Goal: Information Seeking & Learning: Learn about a topic

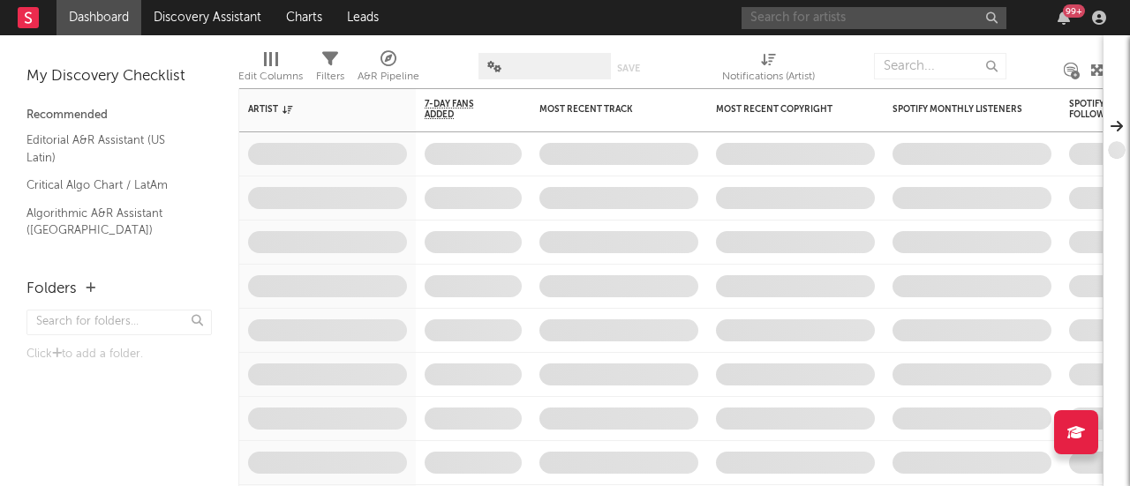
click at [832, 26] on input "text" at bounding box center [874, 18] width 265 height 22
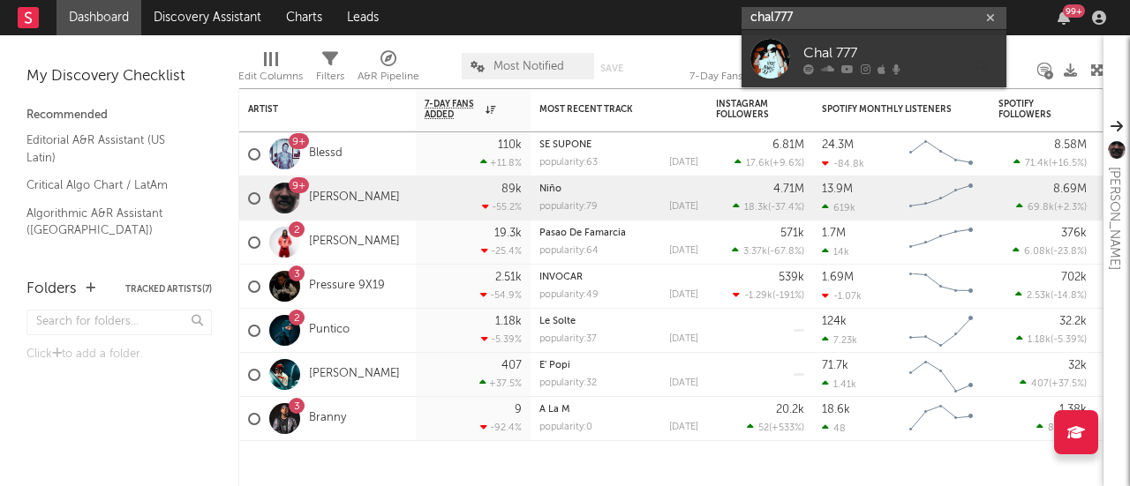
type input "chal777"
click at [842, 50] on div "Chal 777" at bounding box center [900, 52] width 194 height 21
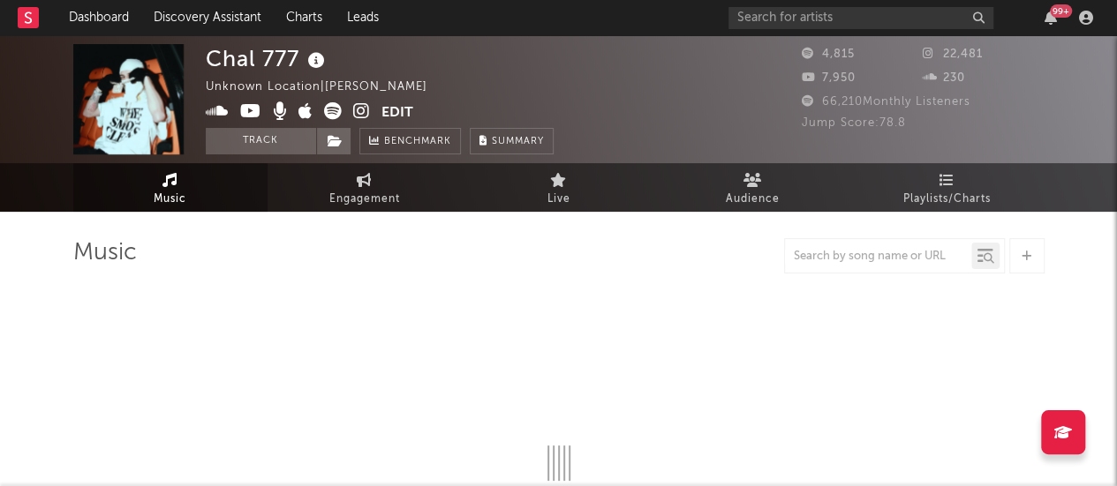
select select "6m"
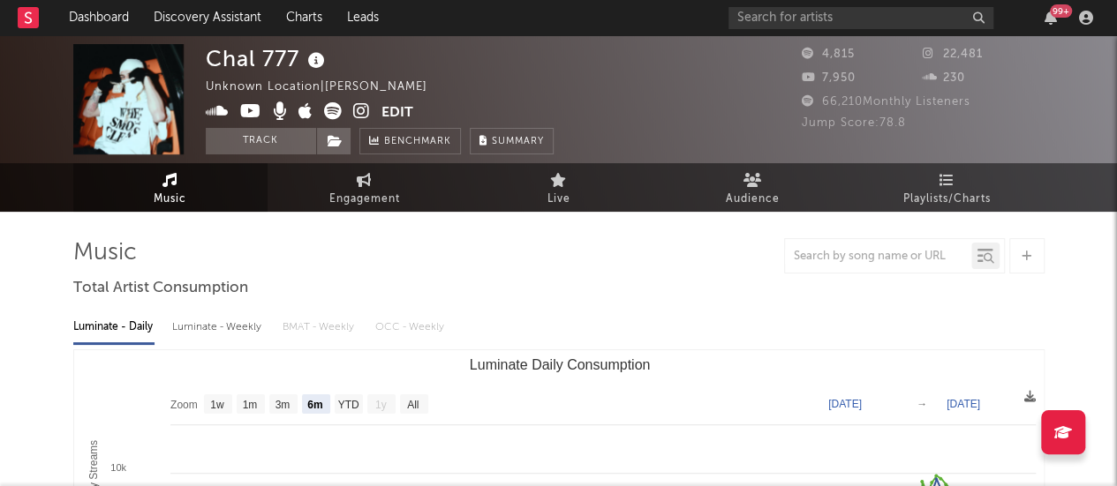
click at [939, 202] on span "Playlists/Charts" at bounding box center [946, 199] width 87 height 21
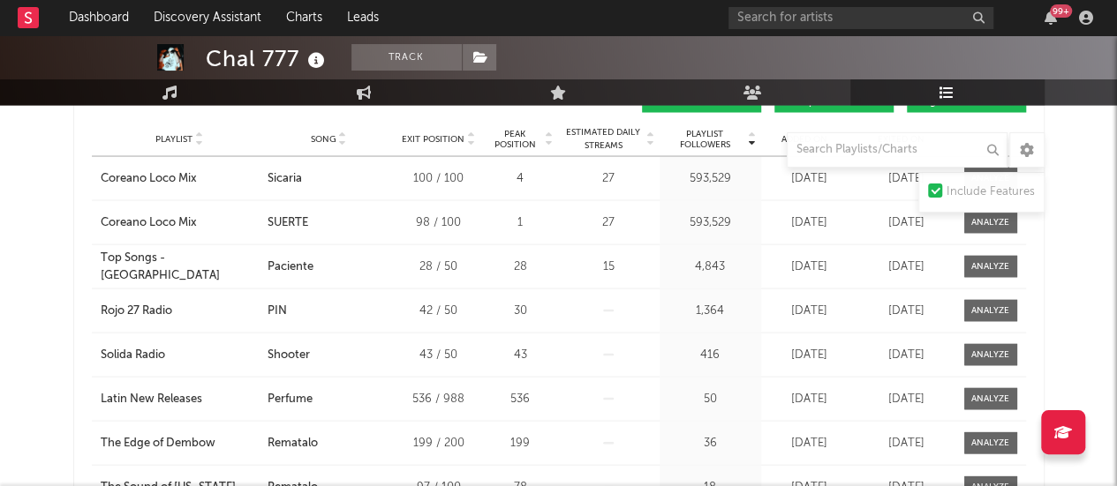
scroll to position [1918, 0]
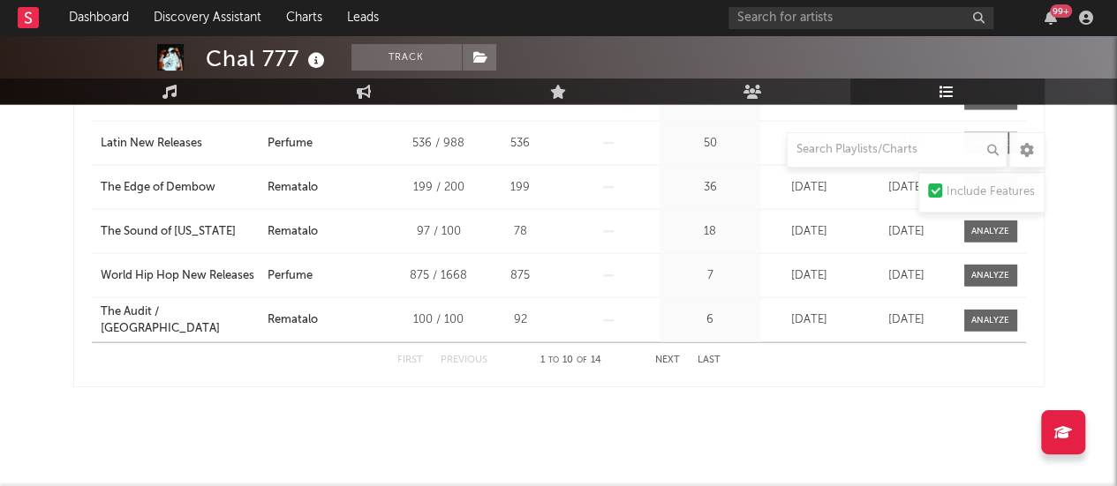
click at [604, 359] on div "1 to 10 of 14" at bounding box center [571, 361] width 97 height 21
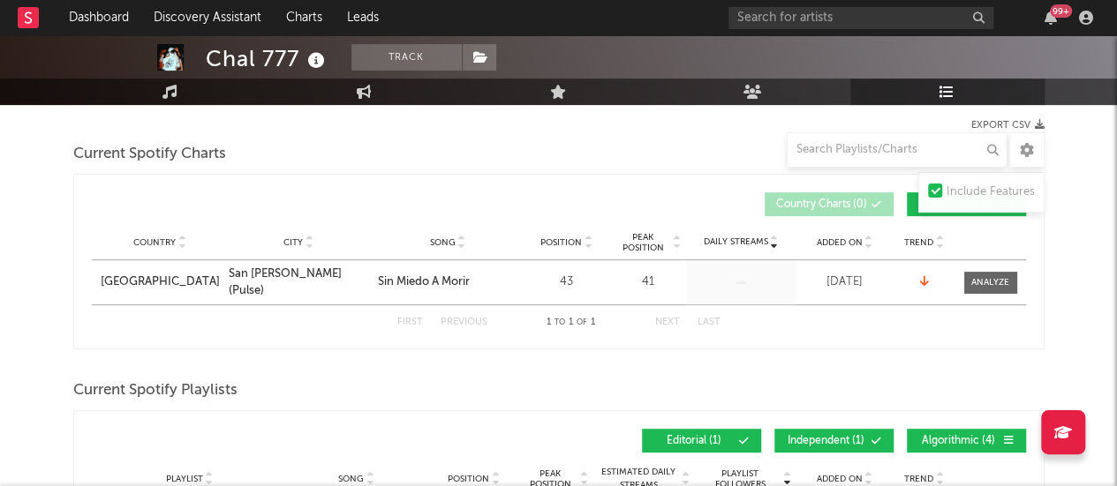
scroll to position [245, 0]
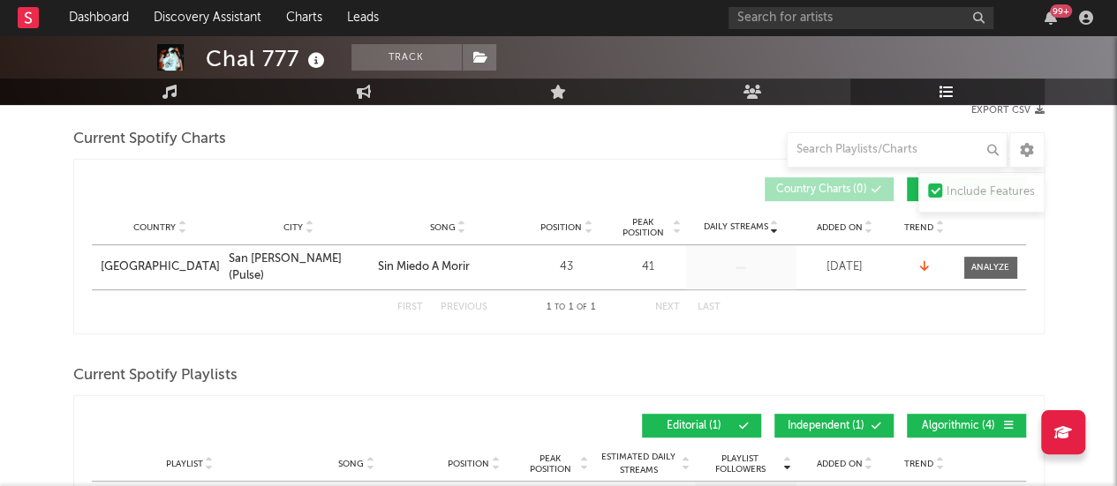
click at [562, 268] on div "43" at bounding box center [566, 268] width 79 height 18
click at [646, 266] on div "41" at bounding box center [648, 268] width 66 height 18
click at [976, 266] on div at bounding box center [990, 267] width 38 height 13
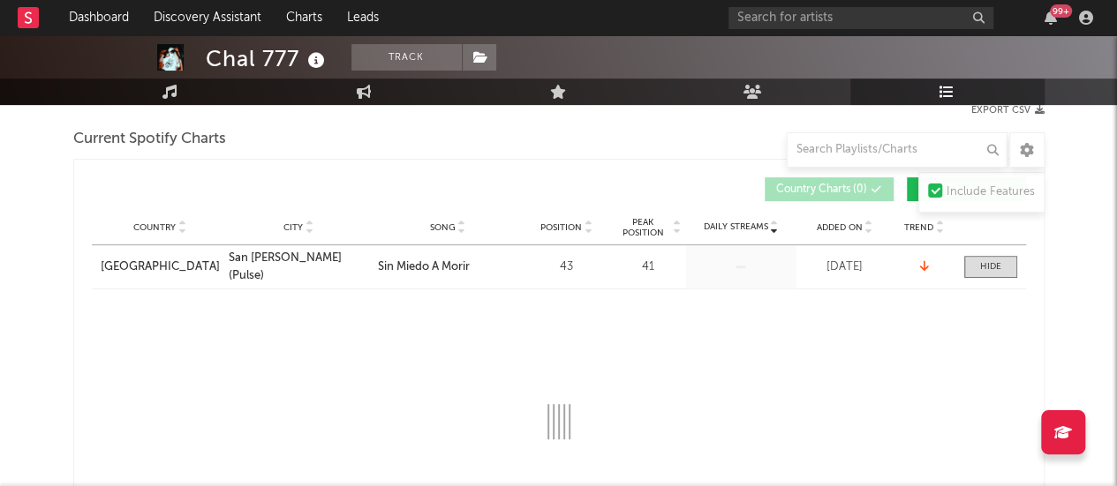
select select "1w"
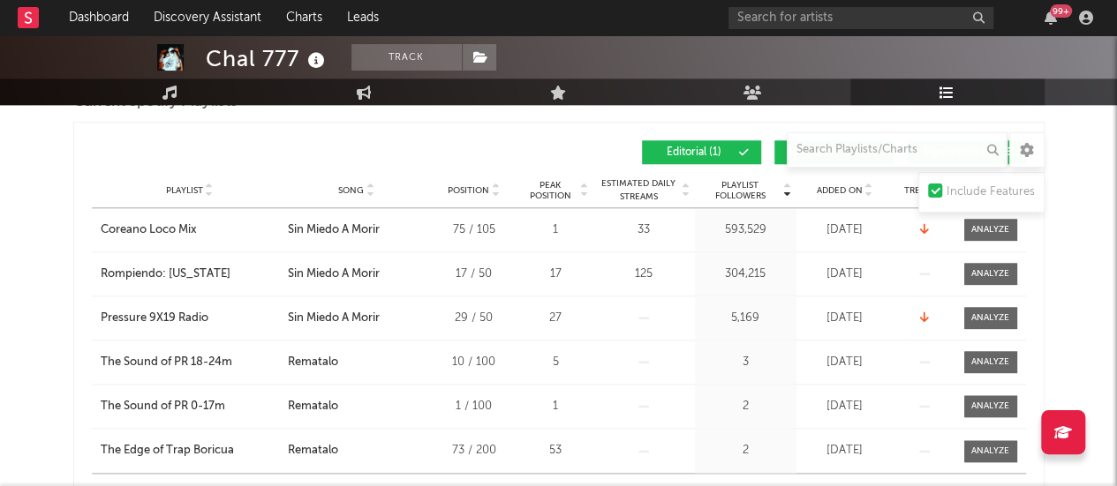
scroll to position [874, 0]
click at [623, 163] on div "Playlist Followers Playlist Song Position Peak Position Playlist Followers Adde…" at bounding box center [559, 151] width 934 height 41
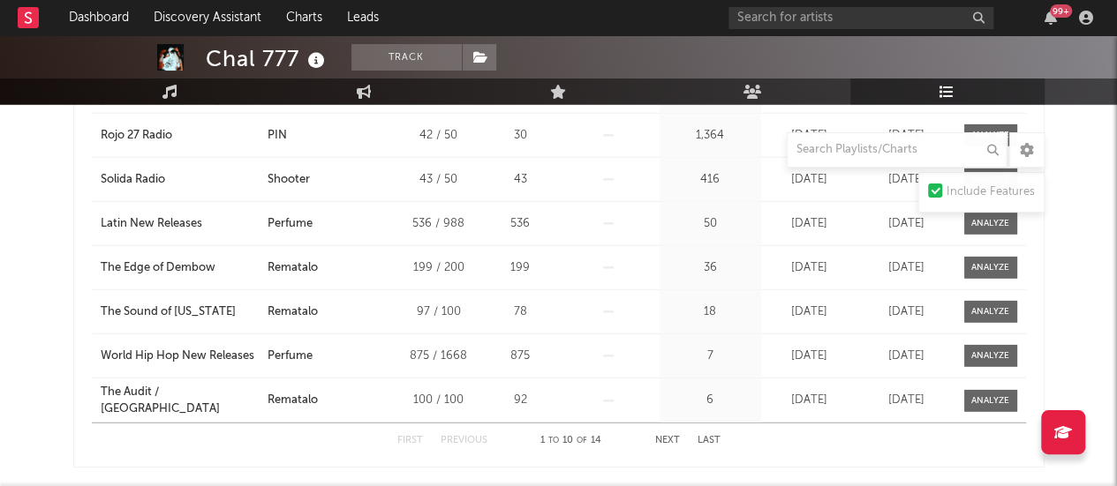
scroll to position [2272, 0]
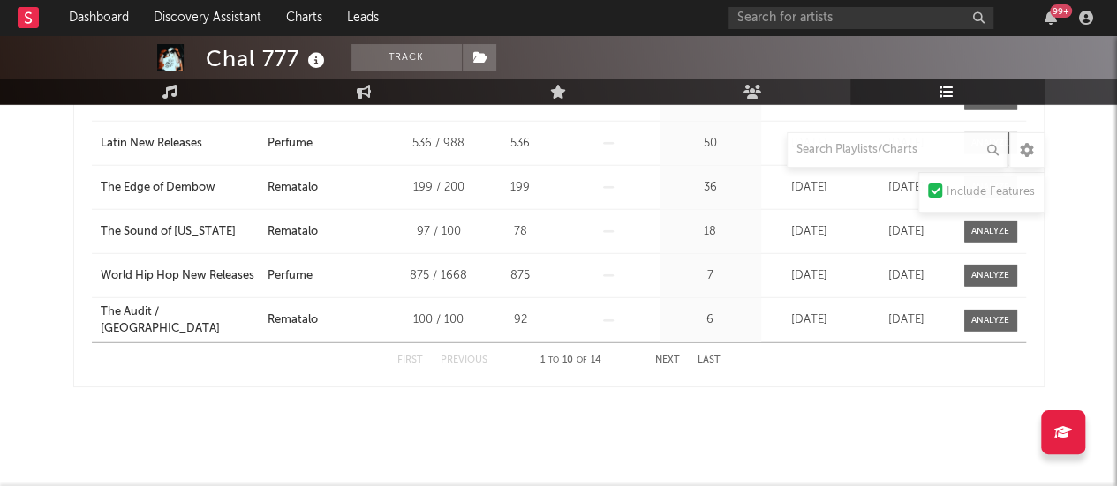
click at [659, 356] on button "Next" at bounding box center [667, 361] width 25 height 10
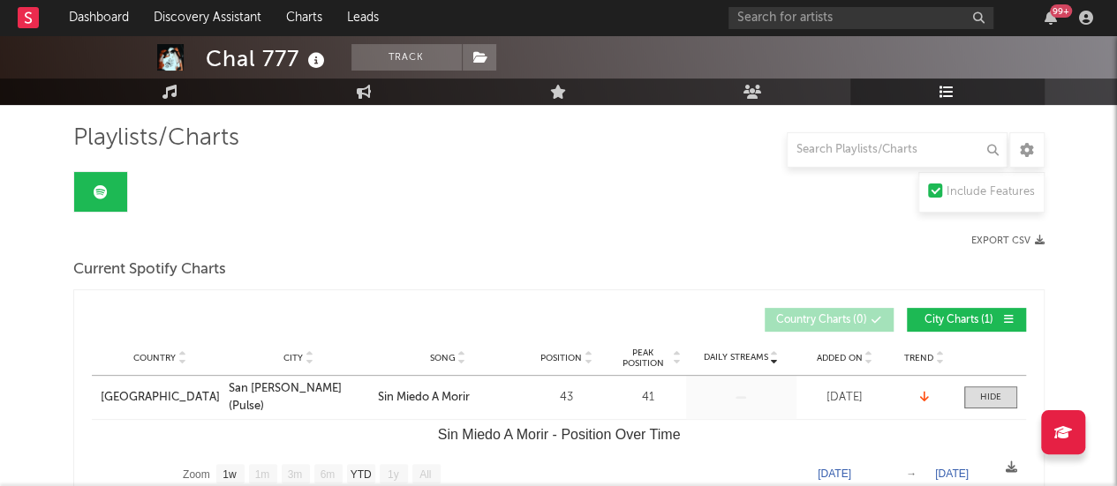
scroll to position [0, 0]
